Goal: Find specific page/section: Find specific page/section

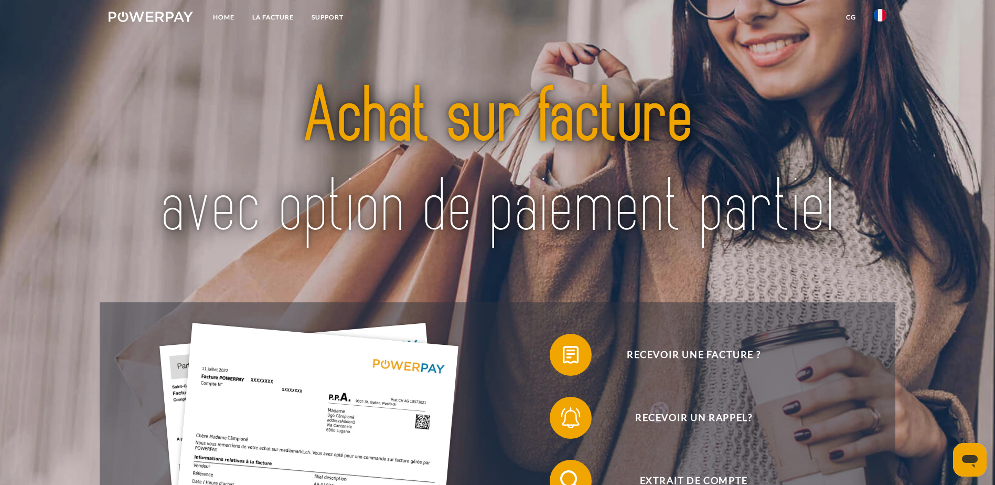
click at [887, 15] on img at bounding box center [880, 15] width 13 height 13
click at [883, 48] on img at bounding box center [880, 49] width 13 height 13
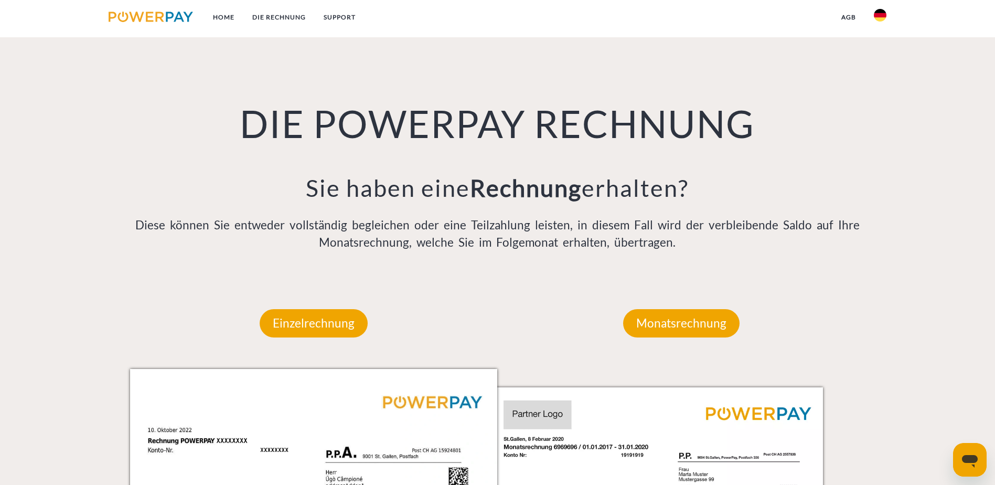
scroll to position [787, 0]
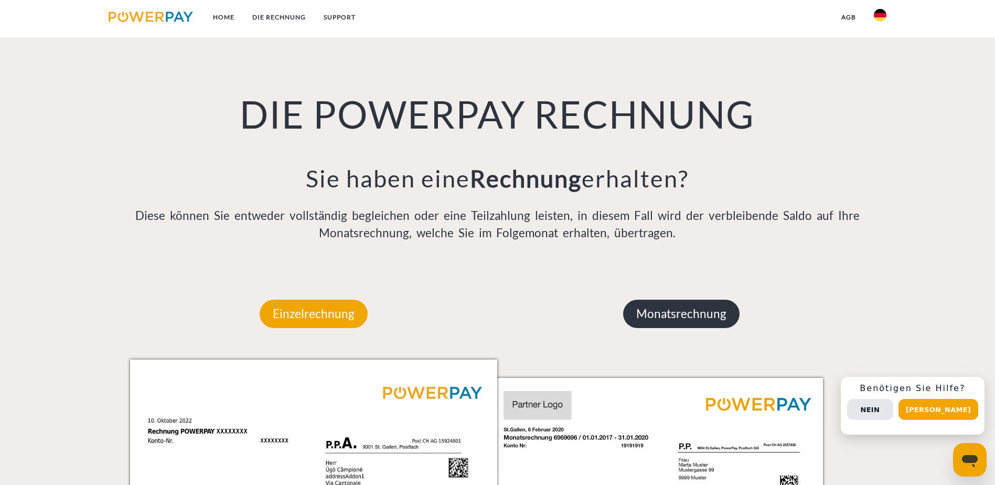
click at [678, 300] on p "Monatsrechnung" at bounding box center [681, 314] width 116 height 28
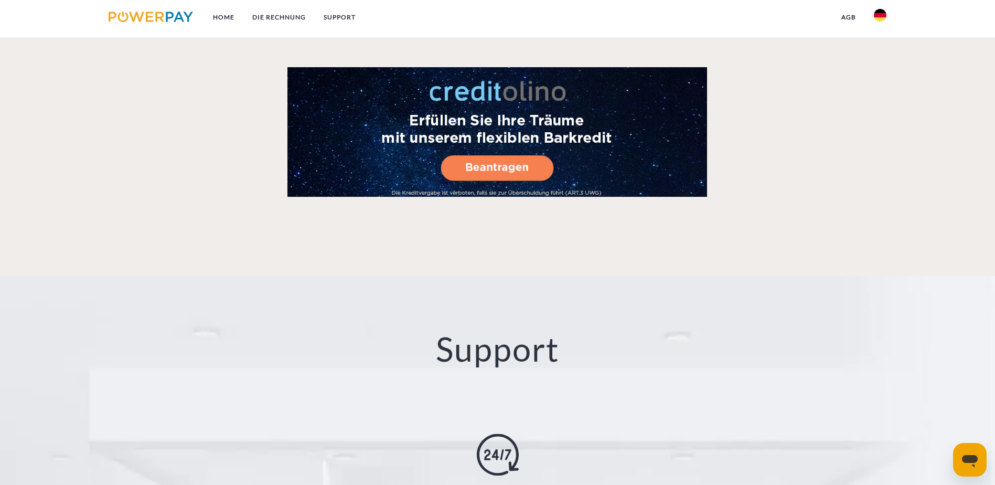
scroll to position [1940, 0]
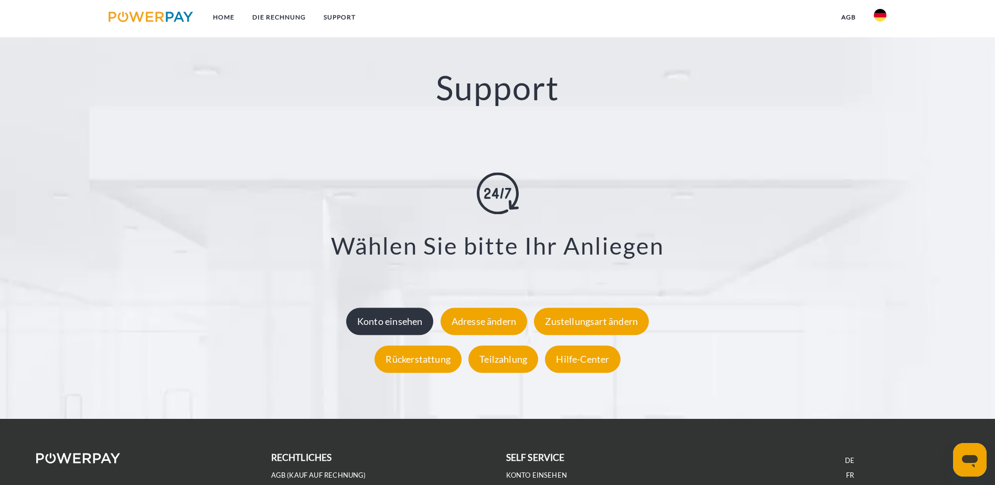
click at [416, 307] on div "Konto einsehen" at bounding box center [390, 320] width 88 height 27
click at [540, 471] on link "Konto einsehen" at bounding box center [536, 475] width 61 height 9
